Goal: Check status: Check status

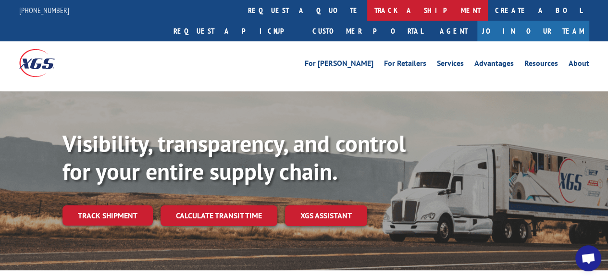
click at [367, 9] on link "track a shipment" at bounding box center [427, 10] width 121 height 21
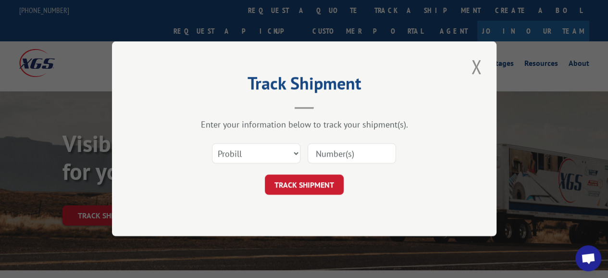
click at [338, 155] on input at bounding box center [352, 154] width 88 height 20
paste input "14199332"
type input "14199332"
click at [313, 184] on button "TRACK SHIPMENT" at bounding box center [304, 185] width 79 height 20
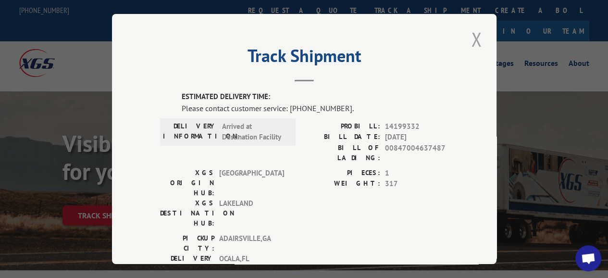
click at [472, 32] on button "Close modal" at bounding box center [476, 39] width 16 height 26
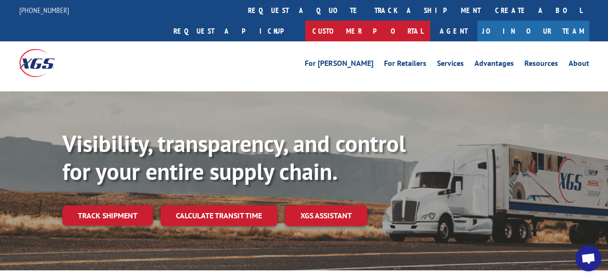
click at [430, 21] on link "Customer Portal" at bounding box center [367, 31] width 125 height 21
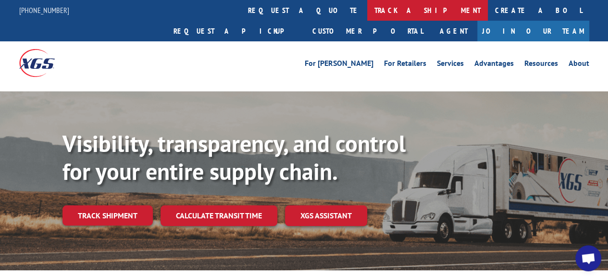
click at [367, 10] on link "track a shipment" at bounding box center [427, 10] width 121 height 21
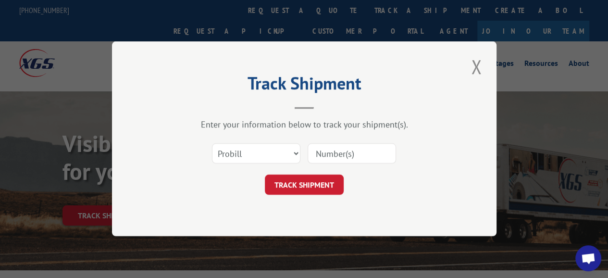
click at [342, 154] on input at bounding box center [352, 154] width 88 height 20
paste input "14199331"
type input "14199331"
click at [322, 191] on button "TRACK SHIPMENT" at bounding box center [304, 185] width 79 height 20
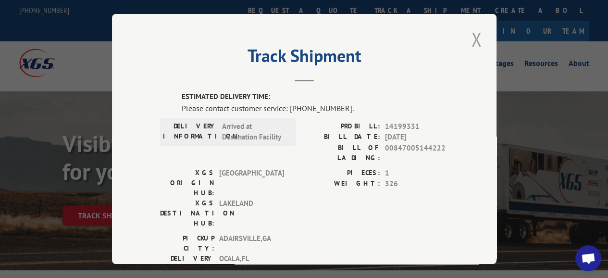
click at [473, 37] on button "Close modal" at bounding box center [476, 39] width 16 height 26
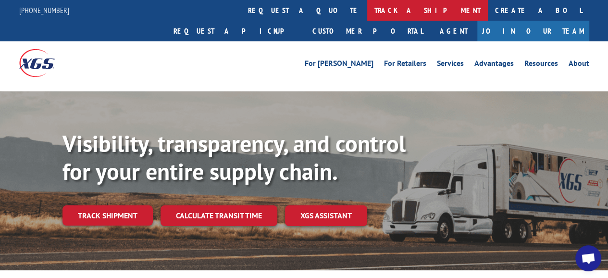
click at [367, 14] on link "track a shipment" at bounding box center [427, 10] width 121 height 21
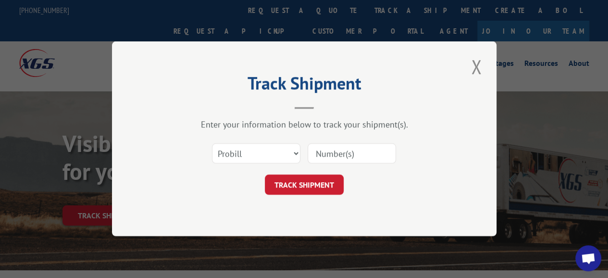
click at [329, 151] on input at bounding box center [352, 154] width 88 height 20
paste input "17399708"
type input "17399708"
click at [299, 187] on button "TRACK SHIPMENT" at bounding box center [304, 185] width 79 height 20
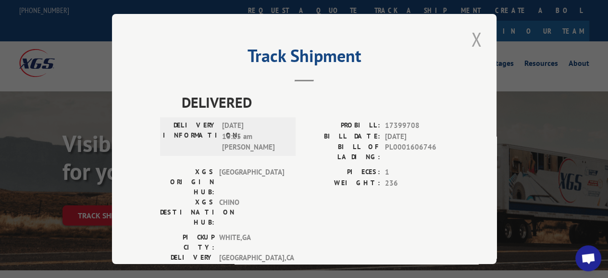
click at [469, 37] on button "Close modal" at bounding box center [476, 39] width 16 height 26
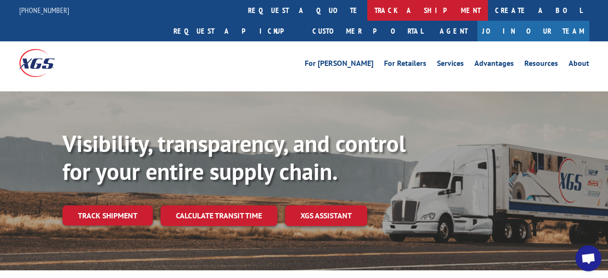
click at [367, 12] on link "track a shipment" at bounding box center [427, 10] width 121 height 21
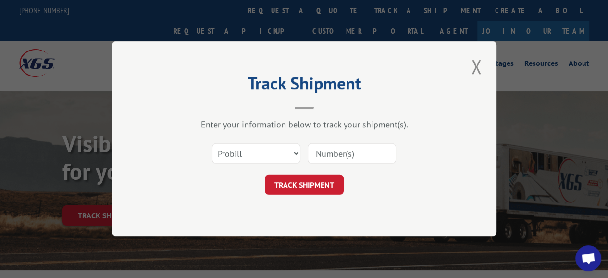
click at [342, 151] on input at bounding box center [352, 154] width 88 height 20
paste input "127324313"
type input "127324313"
click at [316, 185] on button "TRACK SHIPMENT" at bounding box center [304, 185] width 79 height 20
